Goal: Use online tool/utility: Utilize a website feature to perform a specific function

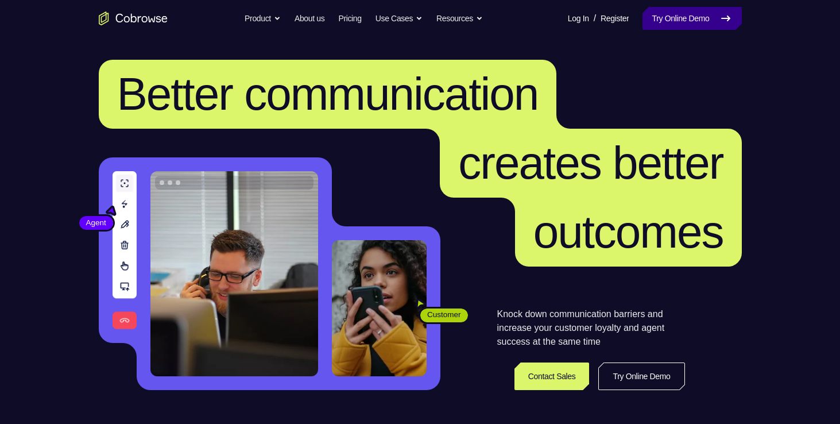
click at [680, 22] on link "Try Online Demo" at bounding box center [692, 18] width 99 height 23
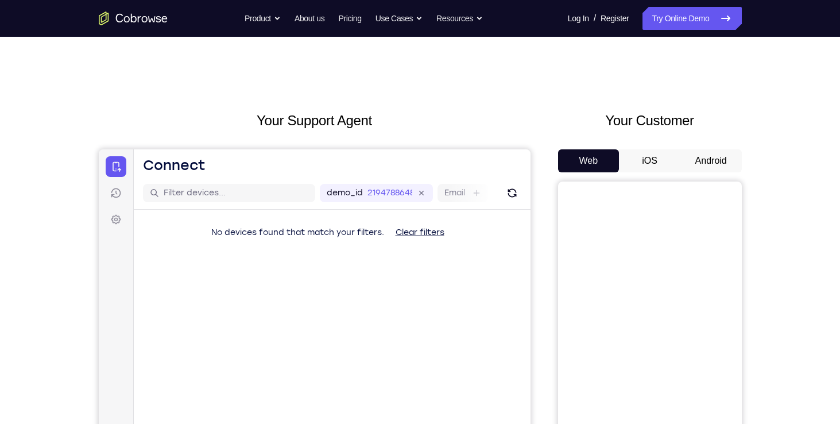
click at [707, 159] on button "Android" at bounding box center [711, 160] width 61 height 23
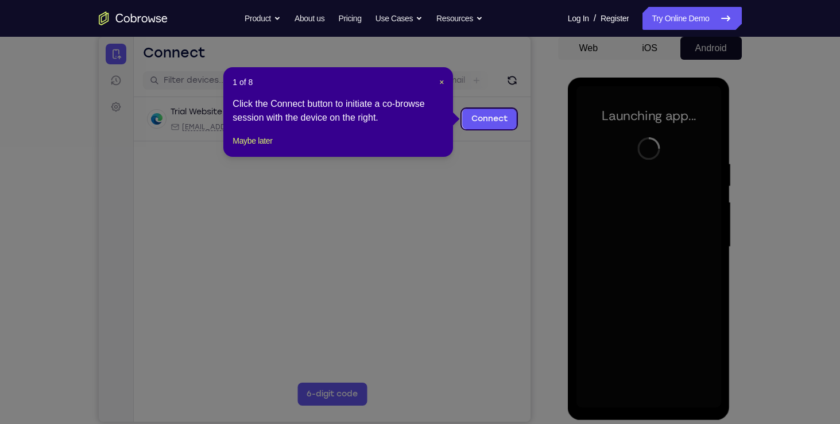
scroll to position [112, 0]
click at [440, 79] on span "×" at bounding box center [441, 82] width 5 height 9
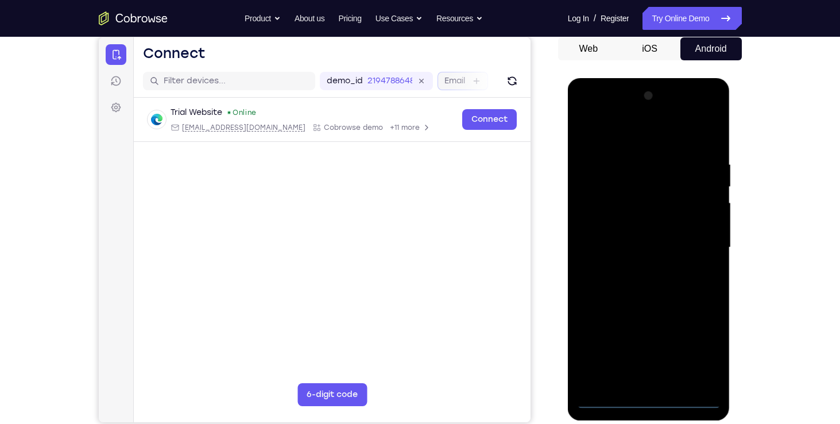
drag, startPoint x: 538, startPoint y: 116, endPoint x: 440, endPoint y: 79, distance: 105.1
click at [440, 79] on div "Email" at bounding box center [462, 81] width 51 height 18
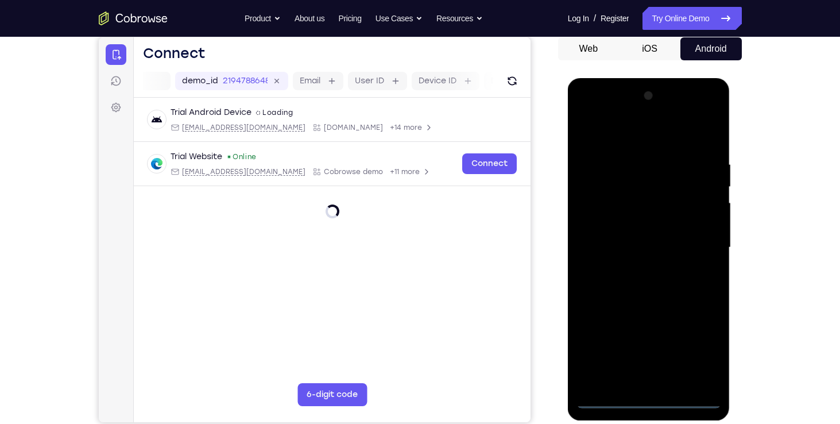
click at [642, 399] on div at bounding box center [649, 248] width 145 height 322
click at [700, 360] on div at bounding box center [649, 248] width 145 height 322
click at [589, 110] on div at bounding box center [649, 248] width 145 height 322
click at [704, 246] on div at bounding box center [649, 248] width 145 height 322
click at [636, 266] on div at bounding box center [649, 248] width 145 height 322
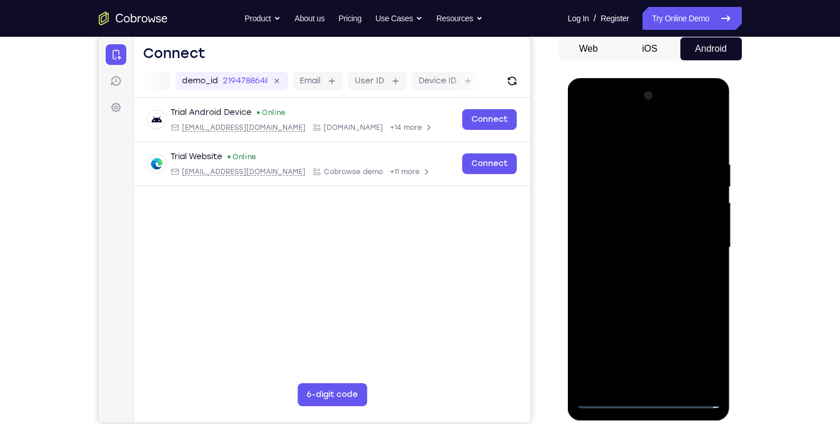
scroll to position [129, 0]
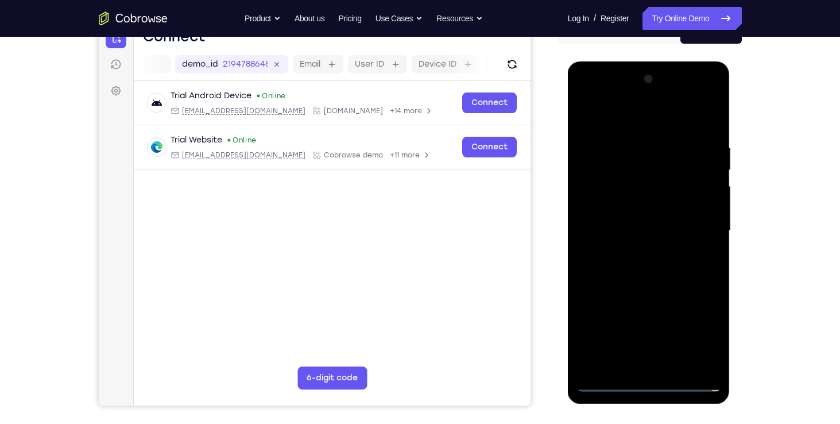
click at [639, 218] on div at bounding box center [649, 231] width 145 height 322
click at [630, 210] on div at bounding box center [649, 231] width 145 height 322
click at [630, 229] on div at bounding box center [649, 231] width 145 height 322
click at [638, 265] on div at bounding box center [649, 231] width 145 height 322
click at [647, 284] on div at bounding box center [649, 231] width 145 height 322
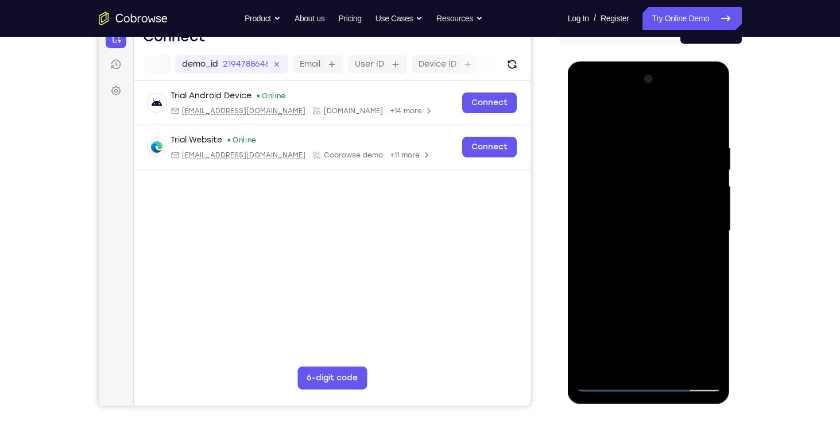
click at [681, 369] on div at bounding box center [649, 231] width 145 height 322
click at [651, 296] on div at bounding box center [649, 231] width 145 height 322
click at [657, 227] on div at bounding box center [649, 231] width 145 height 322
click at [703, 258] on div at bounding box center [649, 231] width 145 height 322
click at [608, 387] on div at bounding box center [649, 231] width 145 height 322
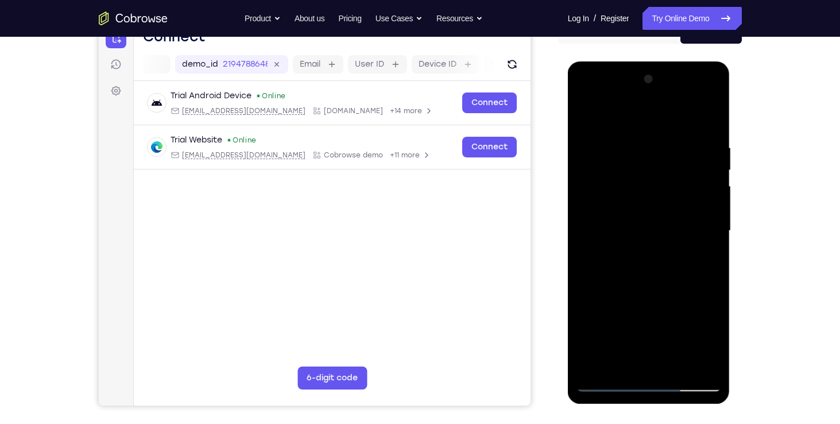
click at [608, 387] on div at bounding box center [649, 231] width 145 height 322
click at [628, 132] on div at bounding box center [649, 231] width 145 height 322
click at [707, 225] on div at bounding box center [649, 231] width 145 height 322
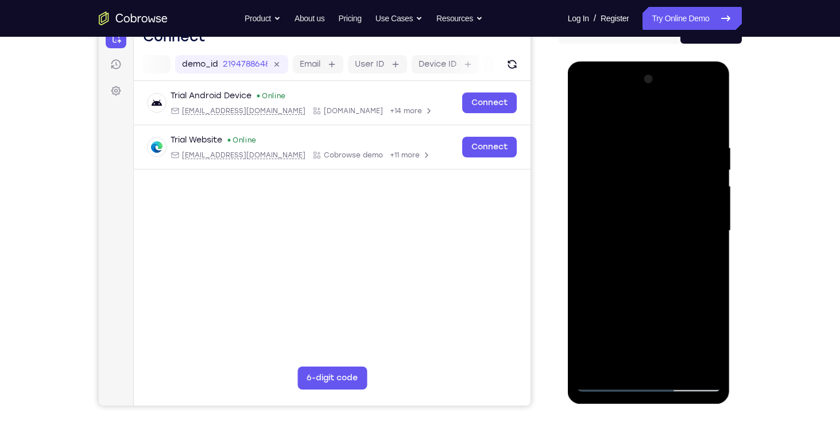
click at [605, 383] on div at bounding box center [649, 231] width 145 height 322
click at [699, 98] on div at bounding box center [649, 231] width 145 height 322
click at [602, 95] on div at bounding box center [649, 231] width 145 height 322
click at [603, 194] on div at bounding box center [649, 231] width 145 height 322
click at [632, 241] on div at bounding box center [649, 231] width 145 height 322
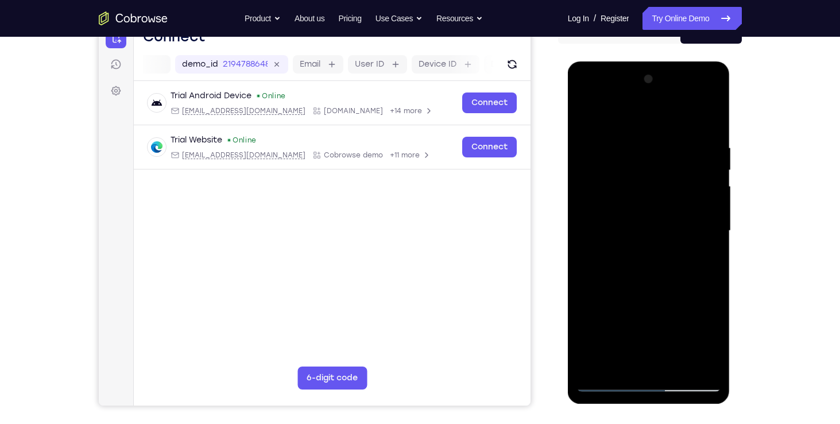
click at [661, 228] on div at bounding box center [649, 231] width 145 height 322
click at [659, 244] on div at bounding box center [649, 231] width 145 height 322
drag, startPoint x: 653, startPoint y: 121, endPoint x: 654, endPoint y: 106, distance: 15.5
click at [654, 106] on div at bounding box center [649, 231] width 145 height 322
drag, startPoint x: 665, startPoint y: 302, endPoint x: 665, endPoint y: 246, distance: 55.7
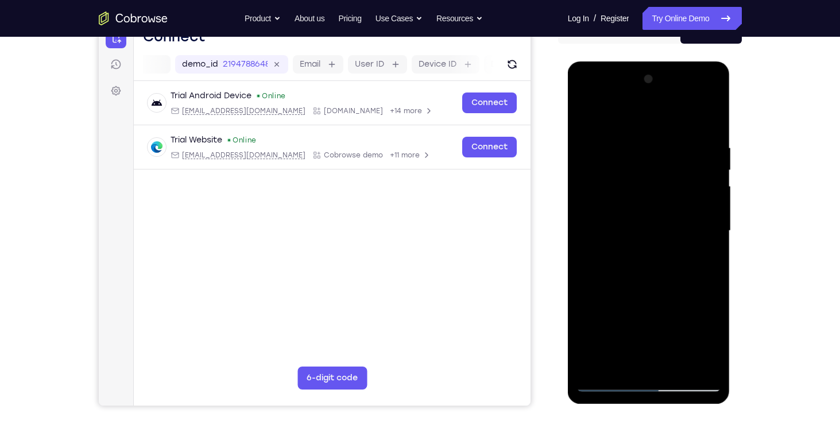
click at [665, 246] on div at bounding box center [649, 231] width 145 height 322
click at [650, 357] on div at bounding box center [649, 231] width 145 height 322
click at [706, 250] on div at bounding box center [649, 231] width 145 height 322
drag, startPoint x: 697, startPoint y: 293, endPoint x: 705, endPoint y: 199, distance: 94.0
click at [705, 199] on div at bounding box center [649, 231] width 145 height 322
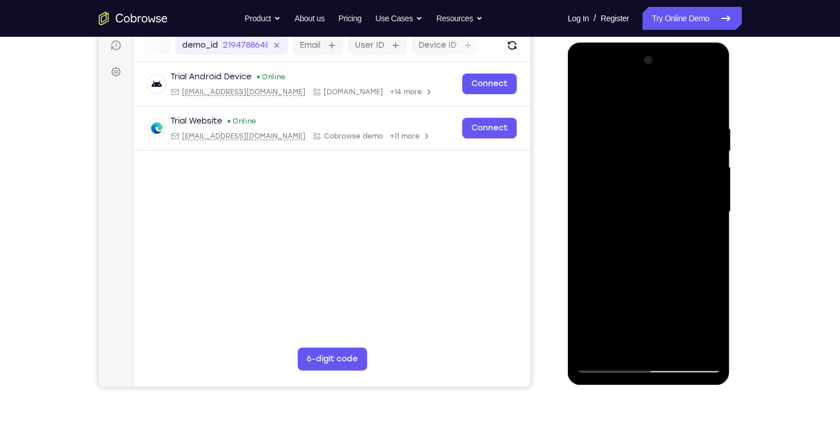
scroll to position [138, 0]
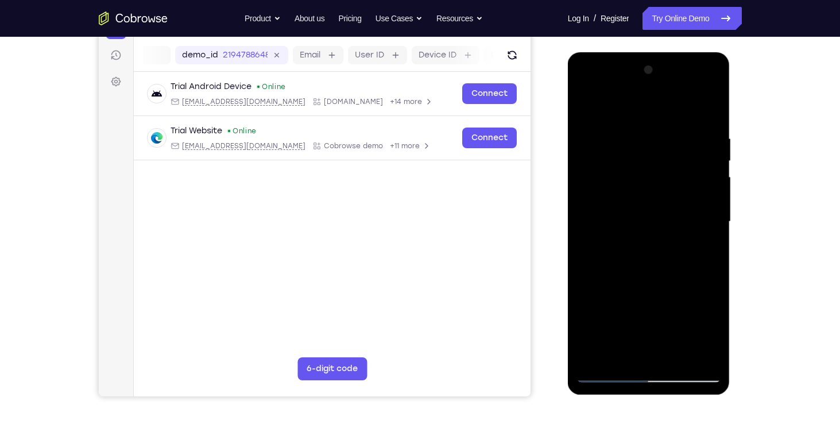
drag, startPoint x: 653, startPoint y: 221, endPoint x: 649, endPoint y: 291, distance: 70.7
click at [649, 291] on div at bounding box center [649, 222] width 145 height 322
click at [647, 182] on div at bounding box center [649, 222] width 145 height 322
click at [711, 229] on div at bounding box center [649, 222] width 145 height 322
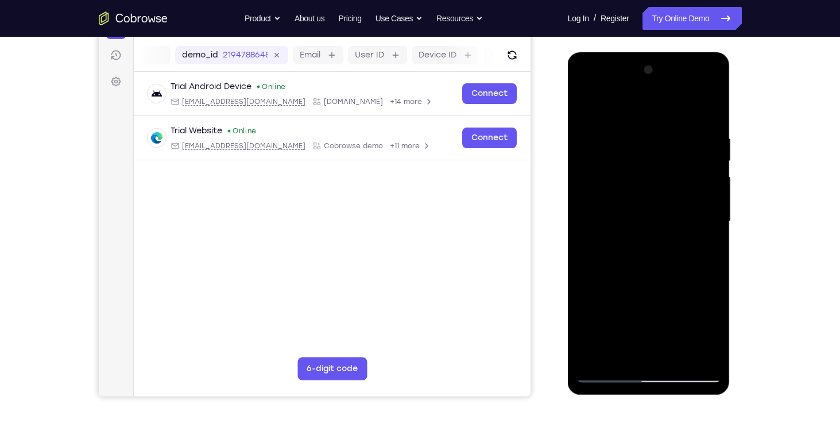
click at [711, 234] on div at bounding box center [649, 222] width 145 height 322
click at [714, 114] on div at bounding box center [649, 222] width 145 height 322
click at [697, 86] on div at bounding box center [649, 222] width 145 height 322
click at [640, 136] on div at bounding box center [649, 222] width 145 height 322
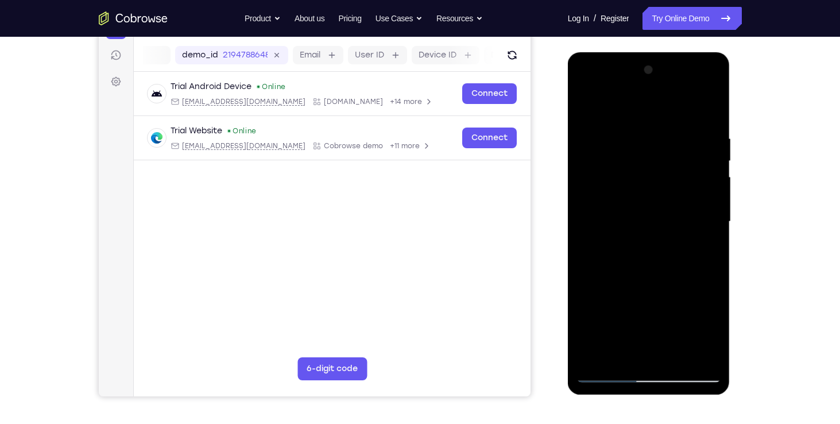
click at [648, 122] on div at bounding box center [649, 222] width 145 height 322
click at [703, 354] on div at bounding box center [649, 222] width 145 height 322
drag, startPoint x: 639, startPoint y: 300, endPoint x: 653, endPoint y: 171, distance: 129.4
click at [653, 171] on div at bounding box center [649, 222] width 145 height 322
click at [594, 225] on div at bounding box center [649, 222] width 145 height 322
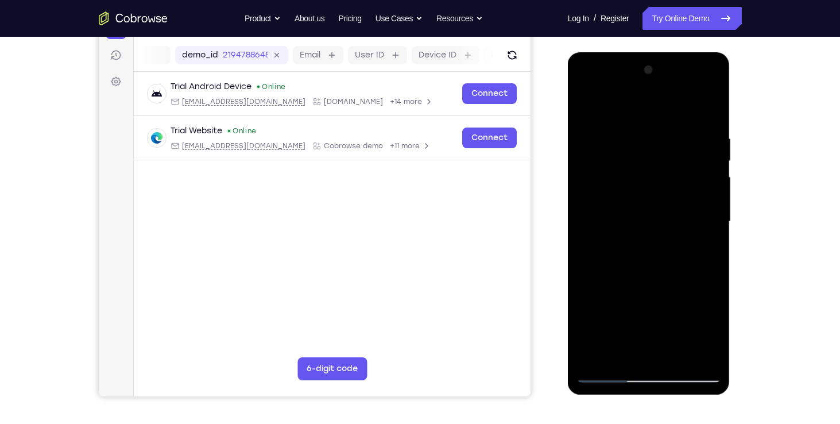
click at [604, 381] on div at bounding box center [649, 222] width 145 height 322
click at [650, 264] on div at bounding box center [649, 222] width 145 height 322
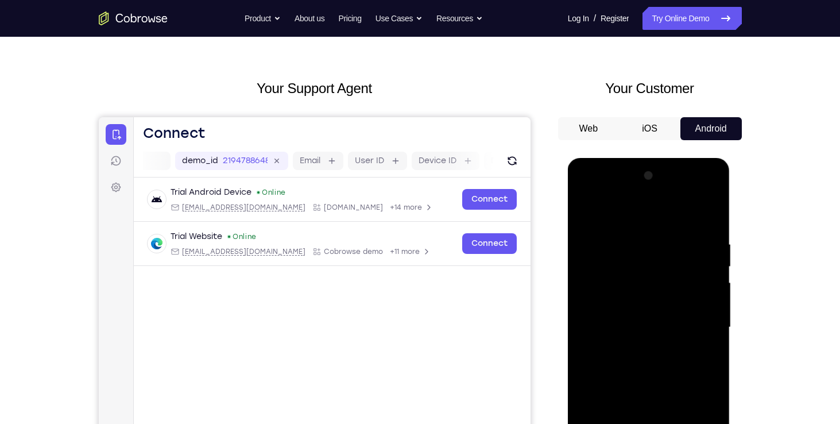
scroll to position [30, 0]
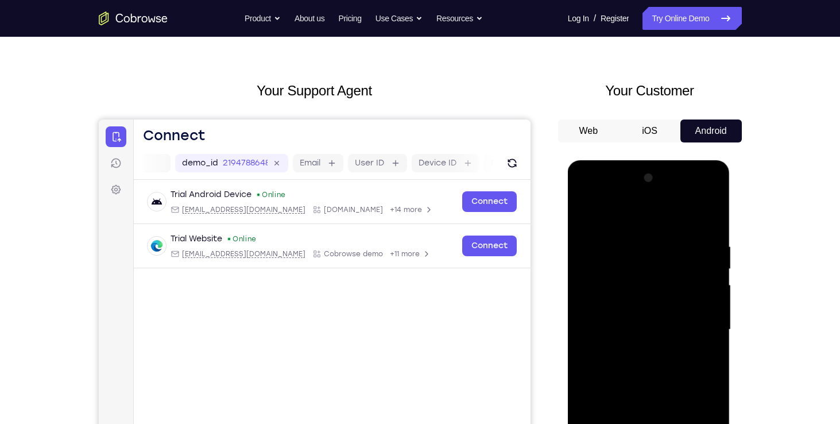
drag, startPoint x: 664, startPoint y: 341, endPoint x: 666, endPoint y: 173, distance: 167.2
click at [666, 173] on div at bounding box center [649, 330] width 145 height 322
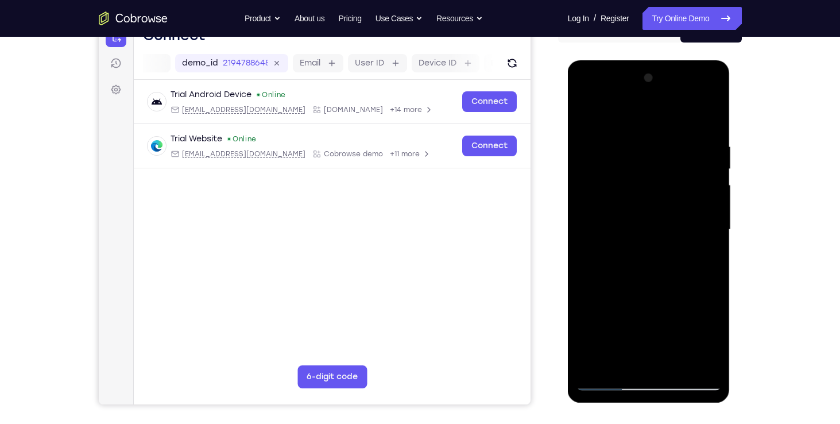
scroll to position [132, 0]
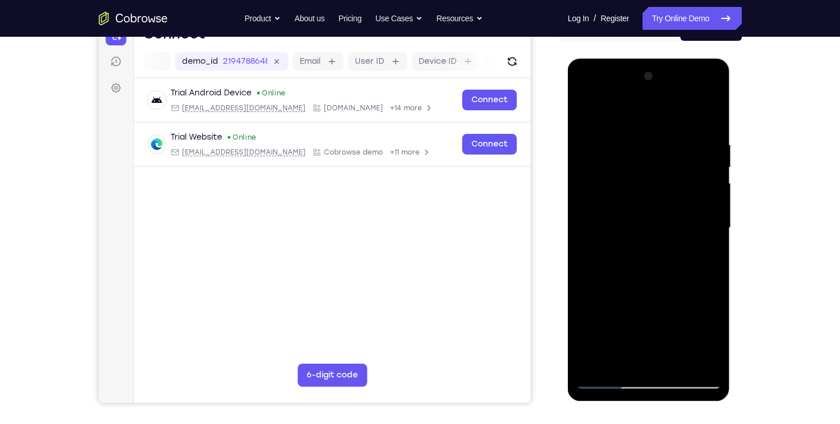
drag, startPoint x: 654, startPoint y: 220, endPoint x: 665, endPoint y: 307, distance: 88.0
click at [665, 307] on div at bounding box center [649, 228] width 145 height 322
click at [710, 224] on div at bounding box center [649, 228] width 145 height 322
click at [710, 233] on div at bounding box center [649, 228] width 145 height 322
click at [715, 228] on div at bounding box center [649, 228] width 145 height 322
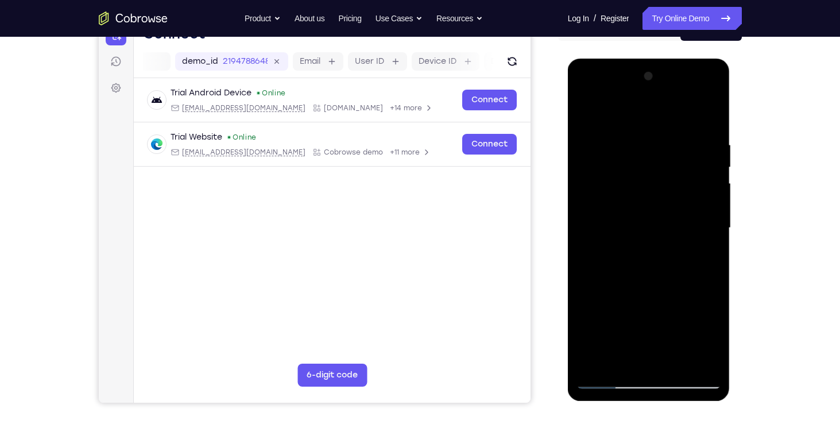
click at [604, 381] on div at bounding box center [649, 228] width 145 height 322
click at [695, 263] on div at bounding box center [649, 228] width 145 height 322
click at [712, 213] on div at bounding box center [649, 228] width 145 height 322
click at [712, 209] on div at bounding box center [649, 228] width 145 height 322
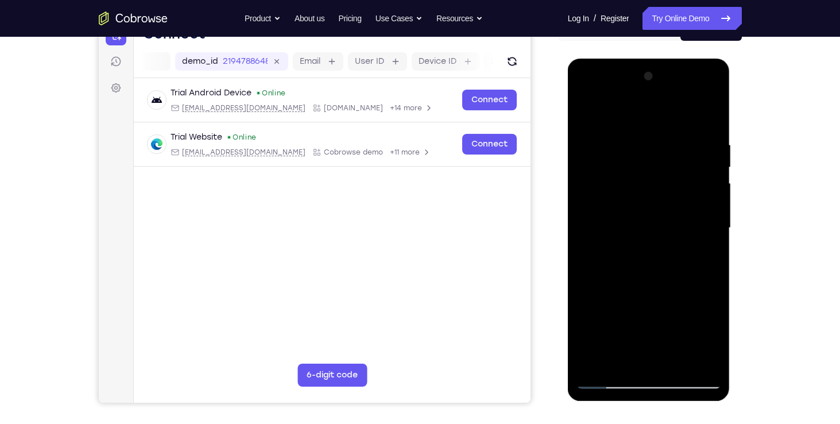
click at [605, 381] on div at bounding box center [649, 228] width 145 height 322
click at [596, 362] on div at bounding box center [649, 228] width 145 height 322
click at [595, 366] on div at bounding box center [649, 228] width 145 height 322
click at [675, 365] on div at bounding box center [649, 228] width 145 height 322
click at [601, 376] on div at bounding box center [649, 228] width 145 height 322
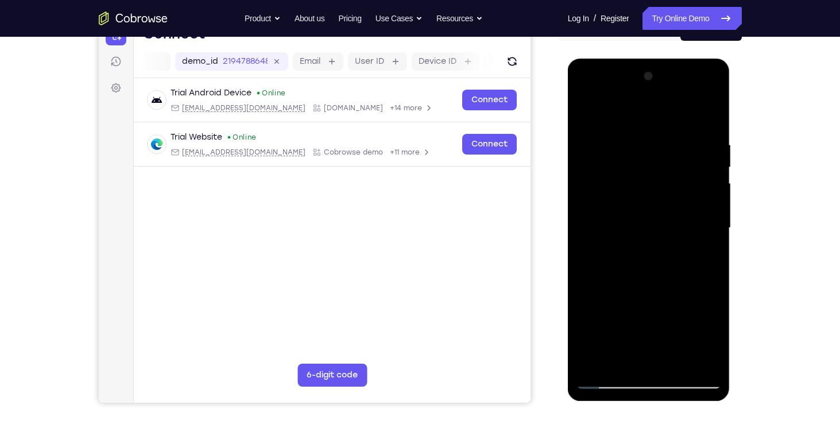
click at [694, 91] on div at bounding box center [649, 228] width 145 height 322
click at [633, 163] on div at bounding box center [649, 228] width 145 height 322
click at [685, 128] on div at bounding box center [649, 228] width 145 height 322
click at [589, 111] on div at bounding box center [649, 228] width 145 height 322
drag, startPoint x: 592, startPoint y: 113, endPoint x: 592, endPoint y: 126, distance: 13.2
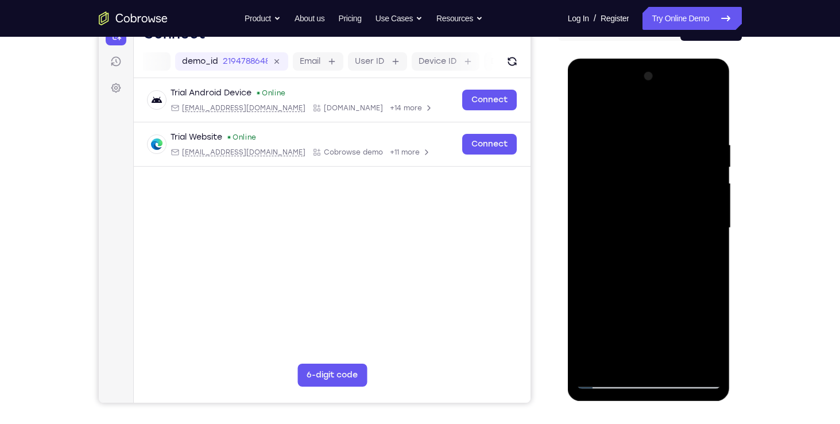
click at [592, 126] on div at bounding box center [649, 228] width 145 height 322
click at [640, 131] on div at bounding box center [649, 228] width 145 height 322
click at [583, 108] on div at bounding box center [649, 228] width 145 height 322
